Goal: Task Accomplishment & Management: Complete application form

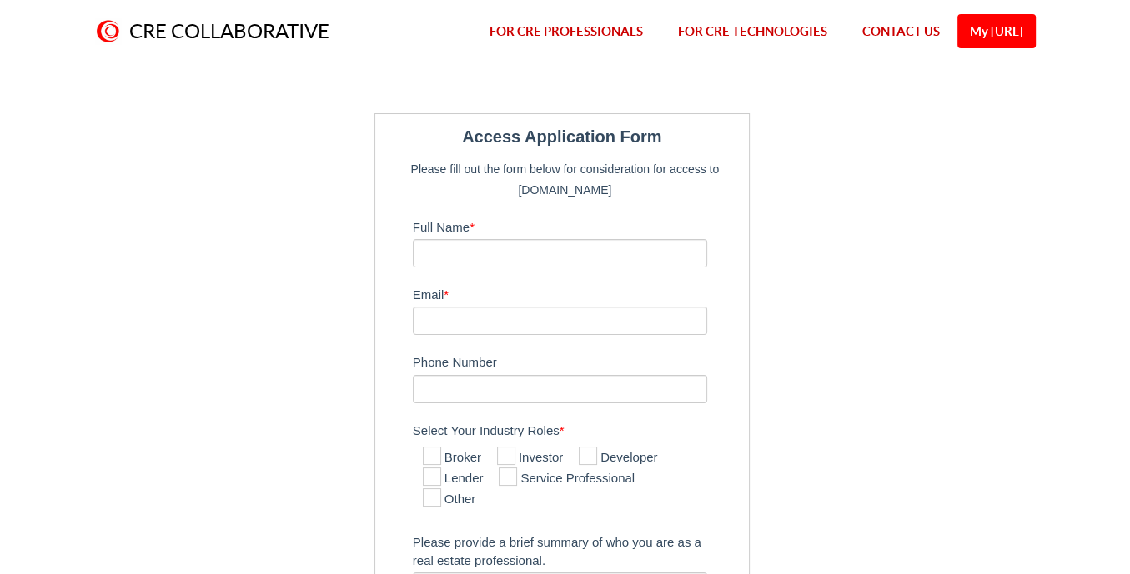
click at [428, 455] on icon at bounding box center [432, 456] width 18 height 18
click at [428, 455] on input "Broker" at bounding box center [428, 457] width 11 height 11
checkbox input "true"
click at [464, 248] on input "Full Name *" at bounding box center [560, 253] width 295 height 28
type input "[PERSON_NAME]"
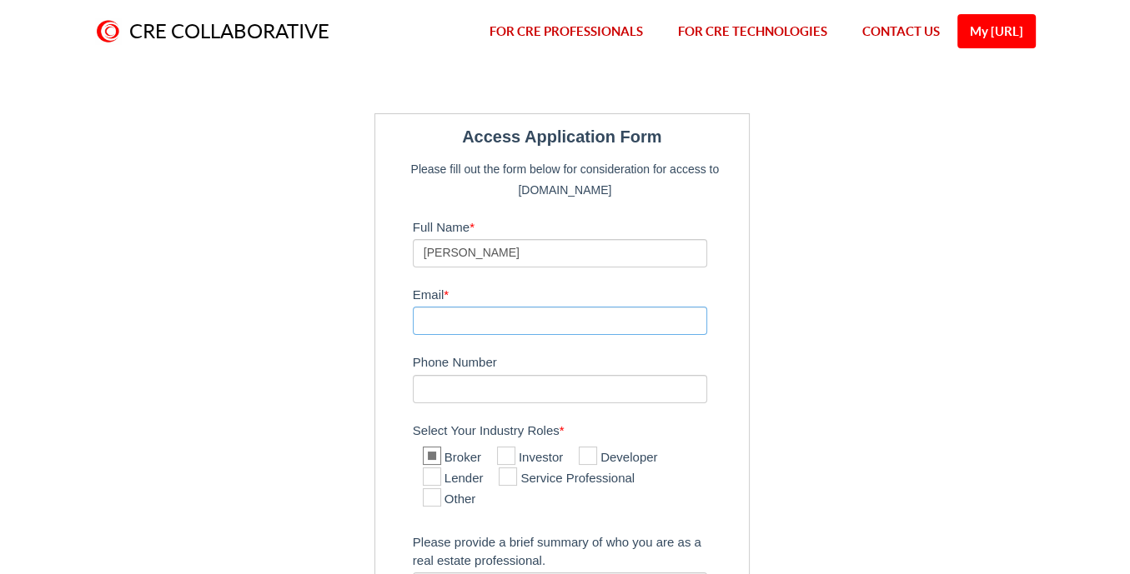
type input "[PERSON_NAME][EMAIL_ADDRESS][DOMAIN_NAME]"
type input "3053331165"
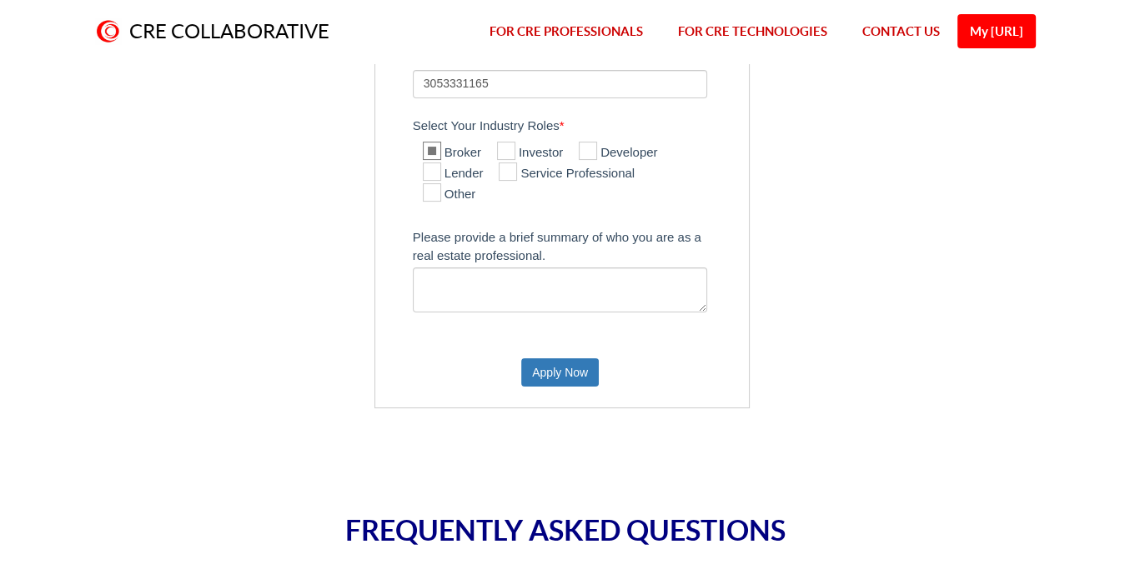
scroll to position [305, 0]
click at [594, 285] on textarea "Please provide a brief summary of who you are as a real estate professional." at bounding box center [560, 290] width 295 height 45
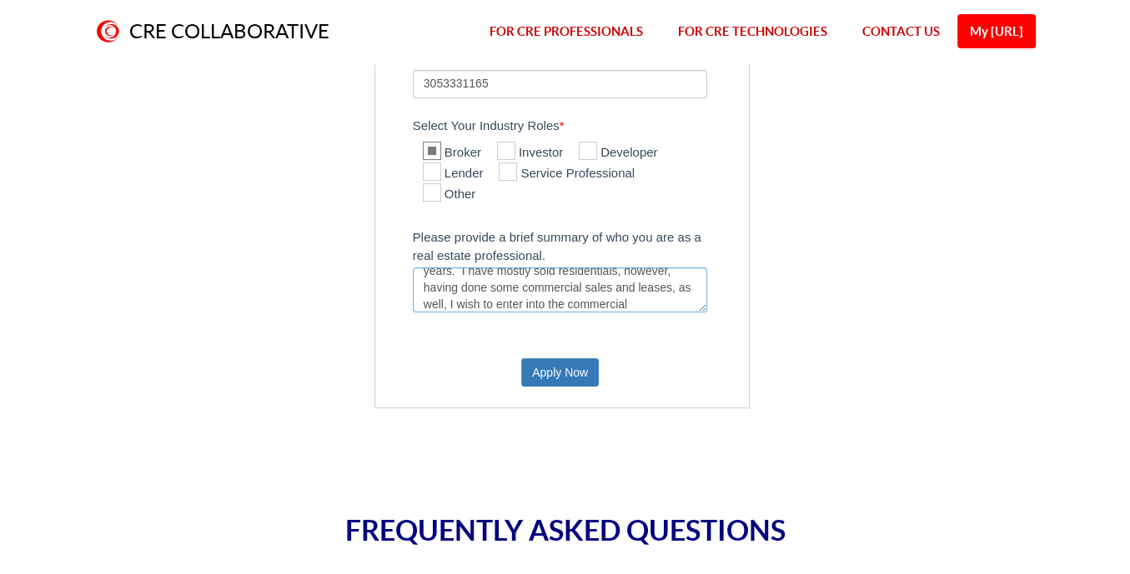
scroll to position [60, 0]
type textarea "I am a real estate broker/owner of Westward Realty, and licensed in the State o…"
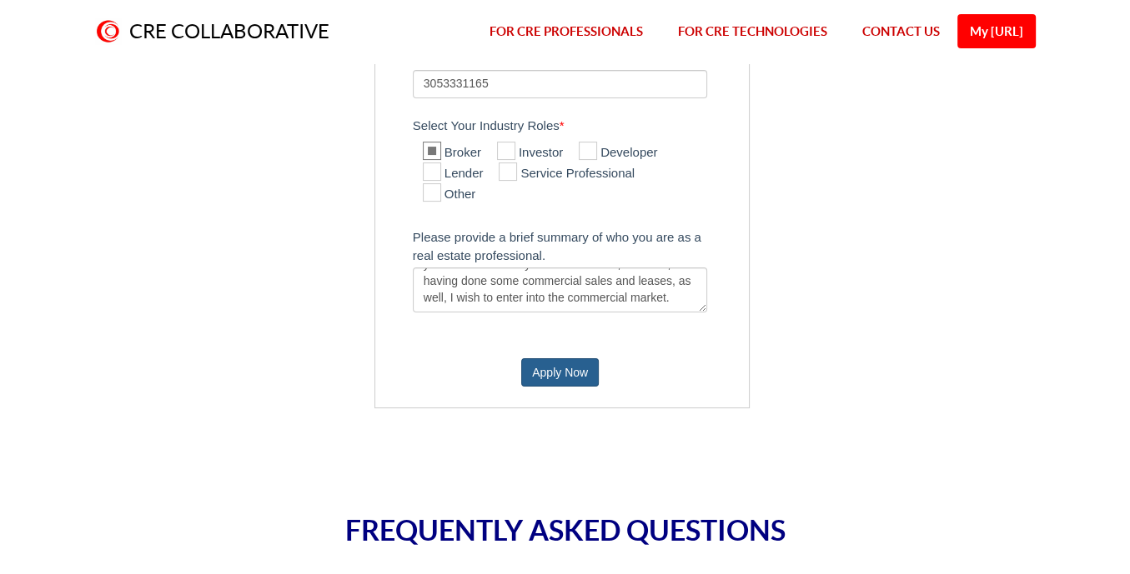
click at [554, 363] on button "Apply Now" at bounding box center [560, 372] width 78 height 28
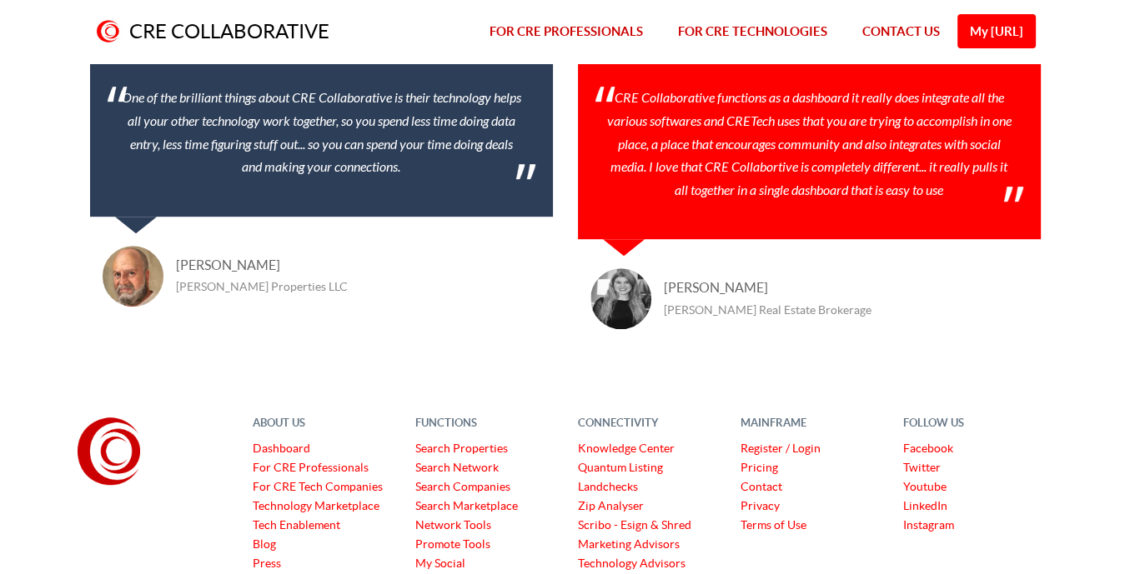
scroll to position [834, 0]
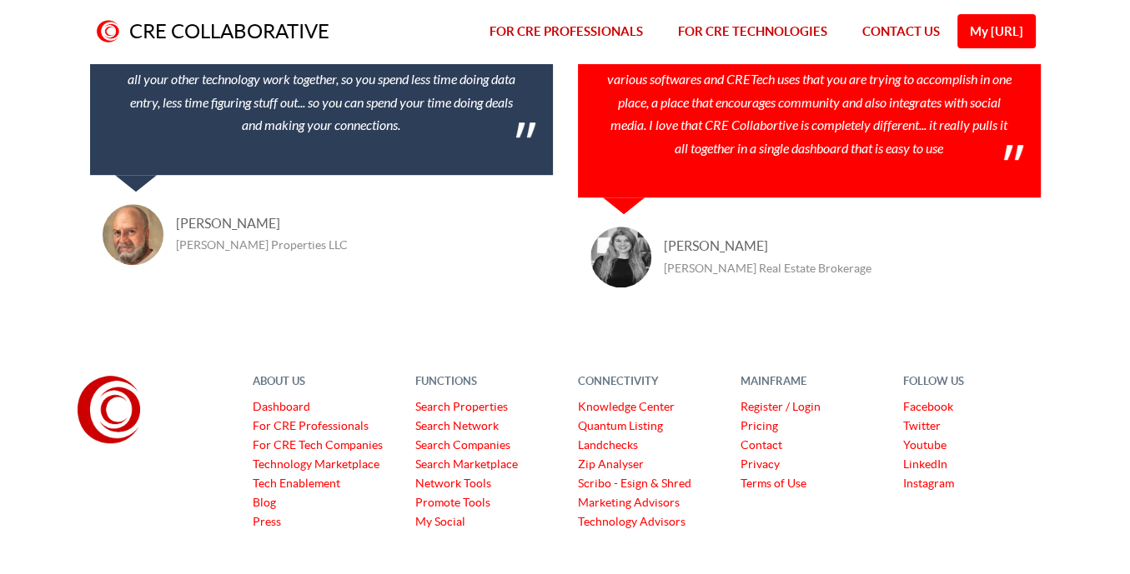
click at [278, 403] on link "Dashboard" at bounding box center [282, 406] width 58 height 13
